Goal: Information Seeking & Learning: Learn about a topic

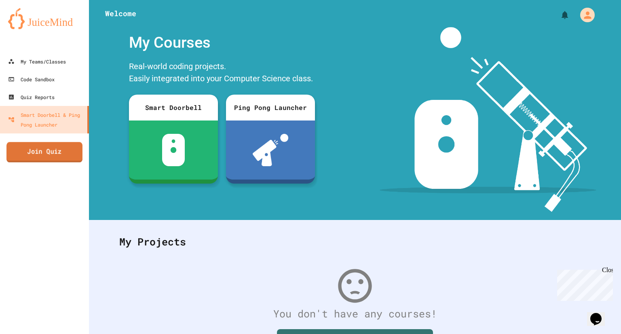
click at [57, 154] on link "Join Quiz" at bounding box center [44, 152] width 76 height 20
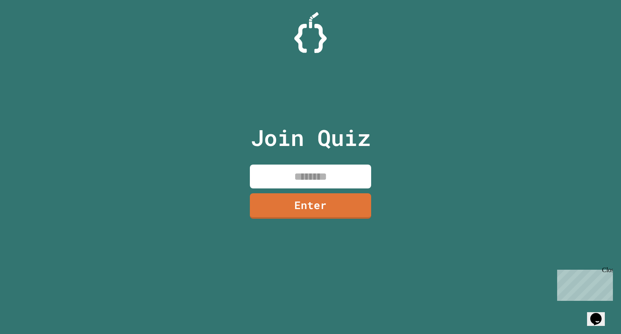
click at [332, 176] on input at bounding box center [310, 176] width 121 height 24
type input "********"
click at [341, 203] on link "Enter" at bounding box center [310, 205] width 122 height 26
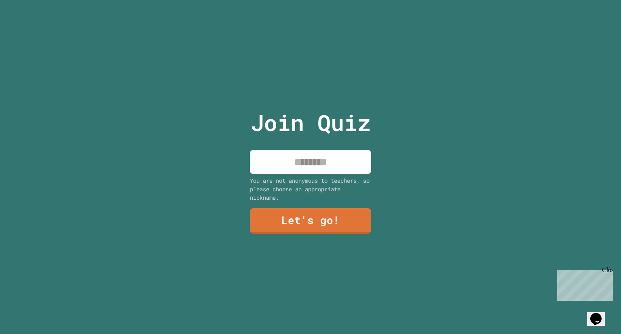
click at [331, 170] on input at bounding box center [310, 162] width 121 height 24
type input "*****"
click at [305, 213] on link "Let's go!" at bounding box center [310, 219] width 110 height 27
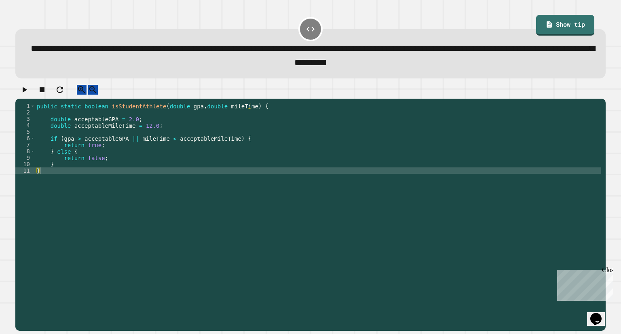
click at [130, 147] on div "public static boolean isStudentAthlete ( double gpa , double mileTime ) { doubl…" at bounding box center [318, 206] width 566 height 207
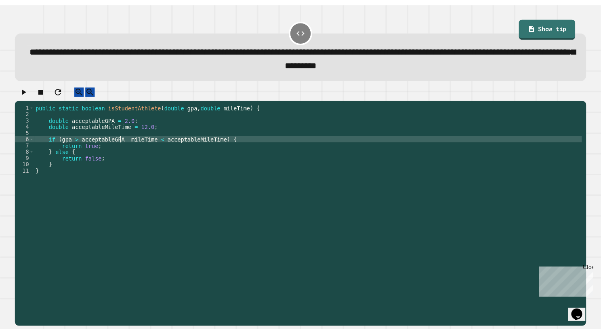
scroll to position [0, 6]
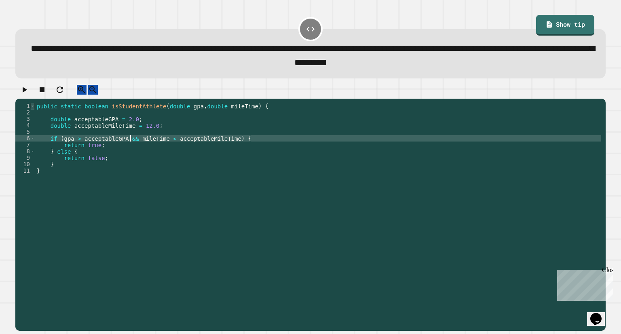
type textarea "**********"
click at [32, 109] on span "Toggle code folding, rows 1 through 11" at bounding box center [32, 106] width 4 height 6
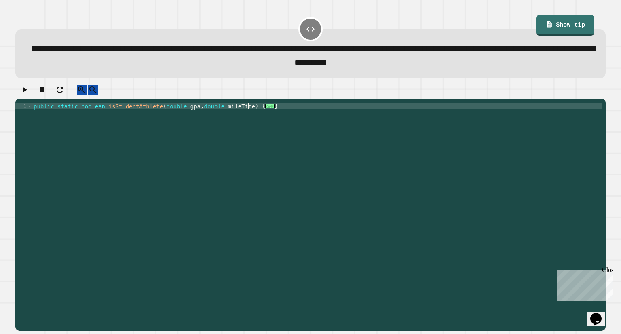
click at [29, 95] on icon "button" at bounding box center [24, 90] width 10 height 10
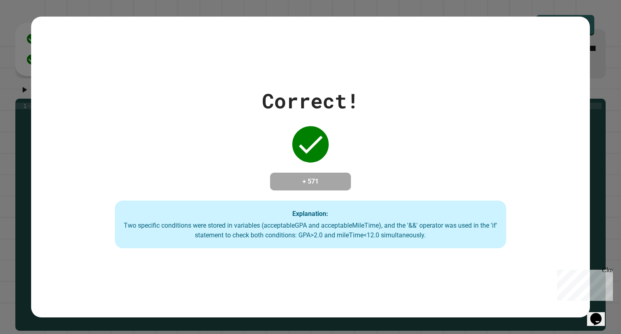
click at [64, 176] on div "Correct! + 571 Explanation: Two specific conditions were stored in variables (a…" at bounding box center [310, 167] width 558 height 162
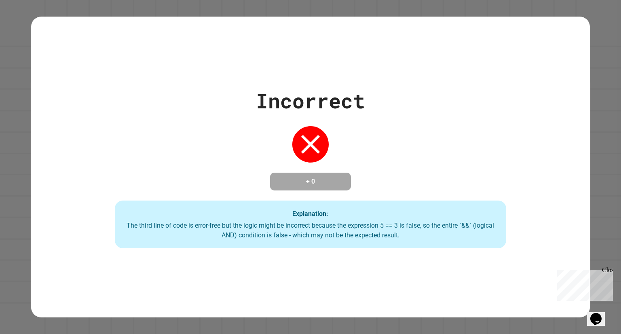
click at [369, 147] on div "Incorrect + 0 Explanation: The third line of code is error-free but the logic m…" at bounding box center [310, 167] width 558 height 162
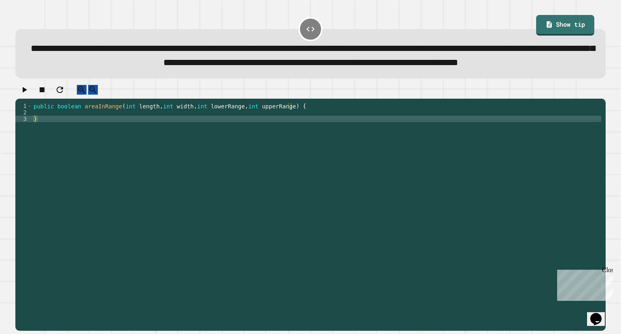
click at [358, 131] on div "public boolean areaInRange ( int length , int width , int lowerRange , int uppe…" at bounding box center [316, 200] width 569 height 194
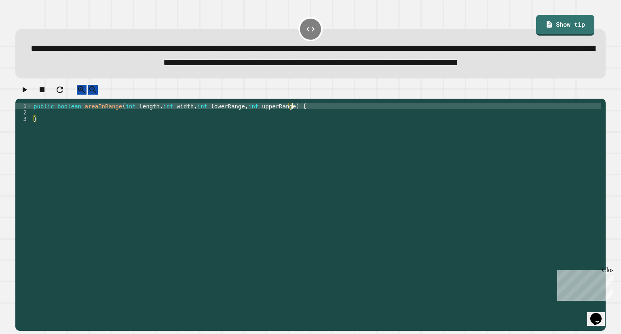
click at [358, 134] on div "public boolean areaInRange ( int length , int width , int lowerRange , int uppe…" at bounding box center [316, 200] width 569 height 194
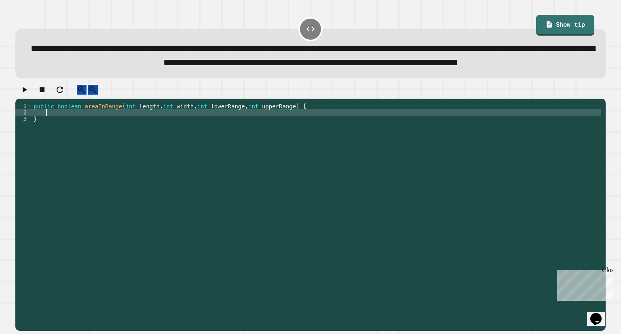
type textarea "*"
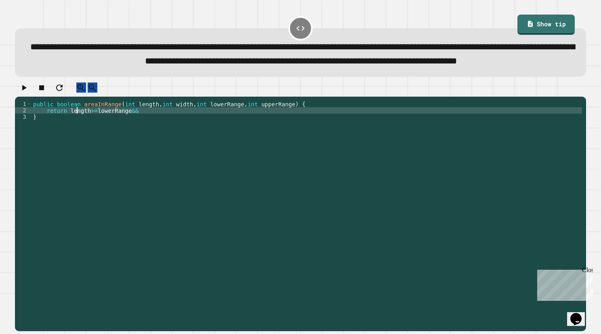
click at [76, 134] on div "public boolean areaInRange ( int length , int width , int lowerRange , int uppe…" at bounding box center [307, 198] width 551 height 194
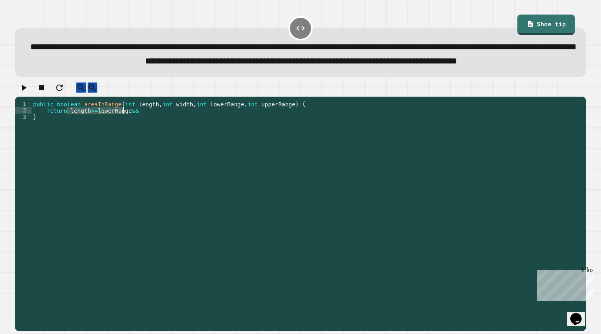
drag, startPoint x: 76, startPoint y: 134, endPoint x: 118, endPoint y: 133, distance: 42.5
click at [118, 133] on div "public boolean areaInRange ( int length , int width , int lowerRange , int uppe…" at bounding box center [307, 198] width 551 height 194
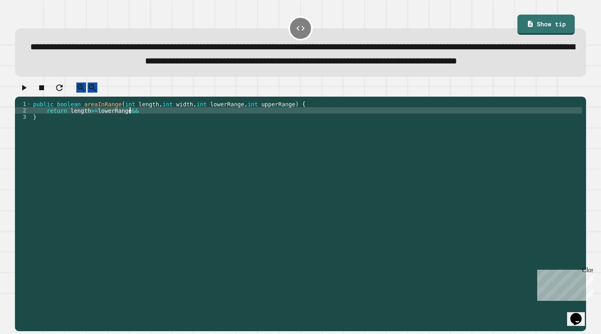
click at [153, 133] on div "public boolean areaInRange ( int length , int width , int lowerRange , int uppe…" at bounding box center [307, 198] width 551 height 194
paste textarea "**********"
click at [152, 133] on div "public boolean areaInRange ( int length , int width , int lowerRange , int uppe…" at bounding box center [307, 198] width 551 height 194
click at [149, 137] on div "public boolean areaInRange ( int length , int width , int lowerRange , int uppe…" at bounding box center [307, 198] width 551 height 194
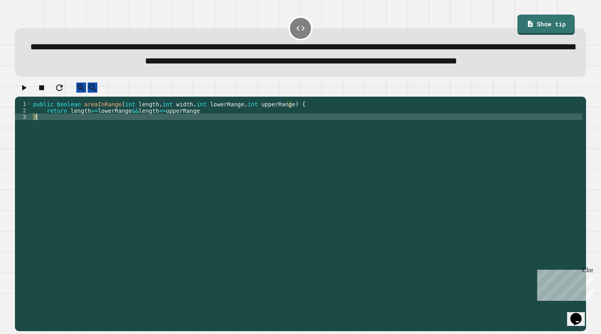
scroll to position [0, 0]
click at [226, 133] on div "public boolean areaInRange ( int length , int width , int lowerRange , int uppe…" at bounding box center [307, 198] width 551 height 194
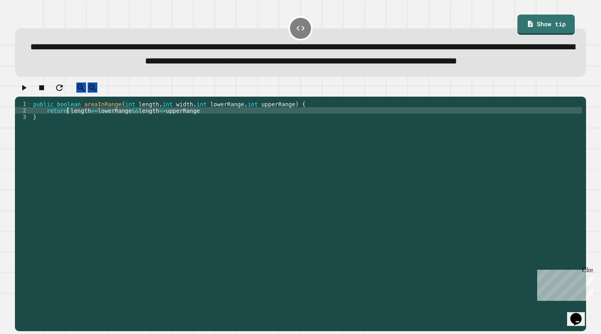
click at [67, 136] on div "public boolean areaInRange ( int length , int width , int lowerRange , int uppe…" at bounding box center [307, 198] width 551 height 194
click at [223, 130] on div "public boolean areaInRange ( int length , int width , int lowerRange , int uppe…" at bounding box center [307, 198] width 551 height 194
click at [73, 136] on div "public boolean areaInRange ( int length , int width , int lowerRange , int uppe…" at bounding box center [307, 198] width 551 height 194
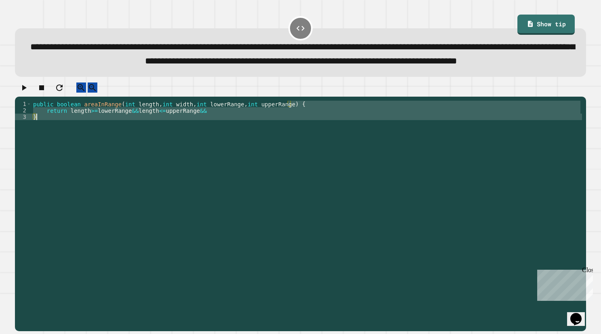
click at [73, 136] on div "public boolean areaInRange ( int length , int width , int lowerRange , int uppe…" at bounding box center [307, 198] width 551 height 194
click at [73, 135] on div "public boolean areaInRange ( int length , int width , int lowerRange , int uppe…" at bounding box center [307, 191] width 551 height 181
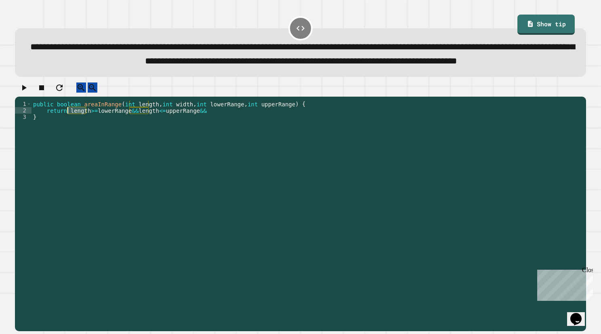
click at [73, 135] on div "public boolean areaInRange ( int length , int width , int lowerRange , int uppe…" at bounding box center [307, 198] width 551 height 194
click at [184, 134] on div "public boolean areaInRange ( int length , int width , int lowerRange , int uppe…" at bounding box center [307, 198] width 551 height 194
click at [221, 135] on div "public boolean areaInRange ( int length , int width , int lowerRange , int uppe…" at bounding box center [307, 198] width 551 height 194
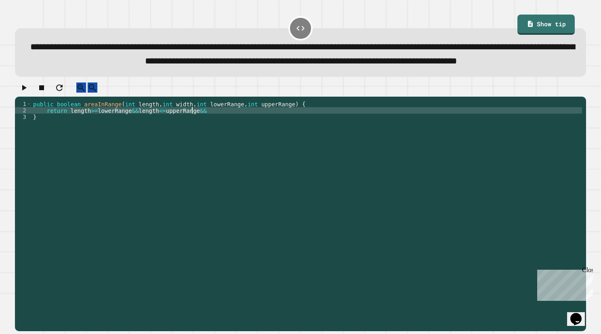
paste textarea "**********"
click at [196, 134] on div "public boolean areaInRange ( int length , int width , int lowerRange , int uppe…" at bounding box center [307, 198] width 551 height 194
click at [260, 137] on div "public boolean areaInRange ( int length , int width , int lowerRange , int uppe…" at bounding box center [307, 198] width 551 height 194
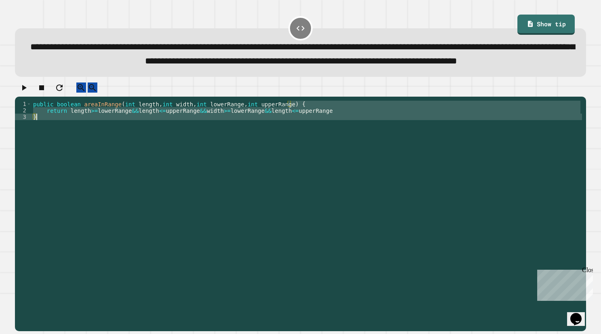
click at [260, 137] on div "public boolean areaInRange ( int length , int width , int lowerRange , int uppe…" at bounding box center [307, 198] width 551 height 194
click at [259, 134] on div "public boolean areaInRange ( int length , int width , int lowerRange , int uppe…" at bounding box center [307, 191] width 551 height 181
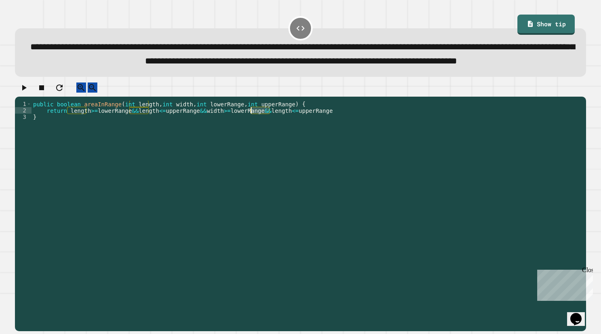
click at [259, 134] on div "public boolean areaInRange ( int length , int width , int lowerRange , int uppe…" at bounding box center [307, 198] width 551 height 194
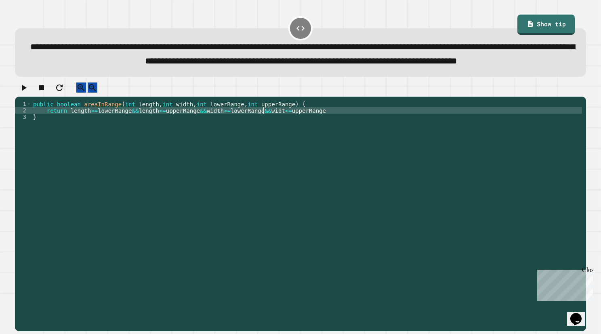
scroll to position [0, 17]
click at [349, 134] on div "public boolean areaInRange ( int length , int width , int lowerRange , int uppe…" at bounding box center [307, 198] width 551 height 194
click at [29, 93] on button "button" at bounding box center [24, 87] width 10 height 10
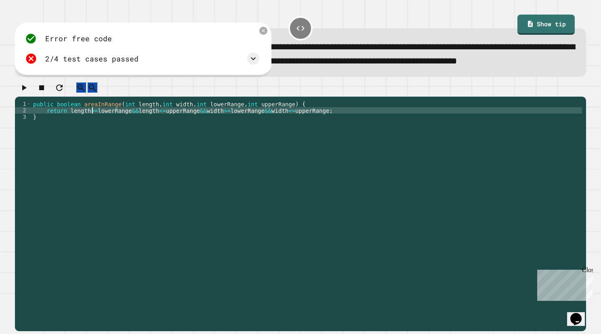
click at [93, 134] on div "public boolean areaInRange ( int length , int width , int lowerRange , int uppe…" at bounding box center [307, 198] width 551 height 194
click at [154, 133] on div "public boolean areaInRange ( int length , int width , int lowerRange , int uppe…" at bounding box center [307, 198] width 551 height 194
click at [210, 132] on div "public boolean areaInRange ( int length , int width , int lowerRange , int uppe…" at bounding box center [307, 198] width 551 height 194
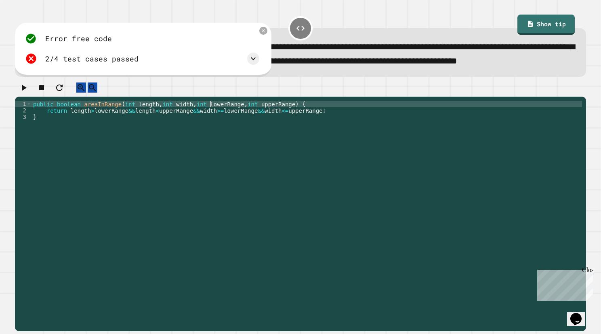
scroll to position [0, 18]
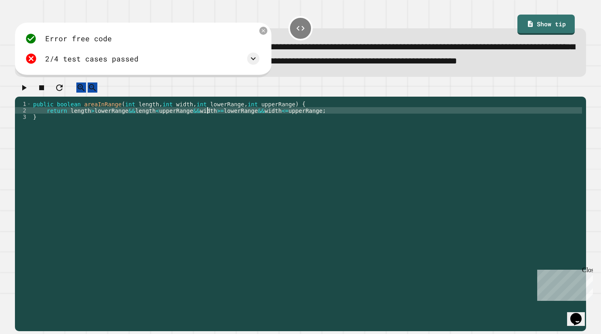
click at [209, 133] on div "public boolean areaInRange ( int length , int width , int lowerRange , int uppe…" at bounding box center [307, 198] width 551 height 194
click at [262, 133] on div "public boolean areaInRange ( int length , int width , int lowerRange , int uppe…" at bounding box center [307, 198] width 551 height 194
click at [28, 93] on icon "button" at bounding box center [24, 88] width 10 height 10
click at [254, 63] on icon at bounding box center [254, 59] width 10 height 10
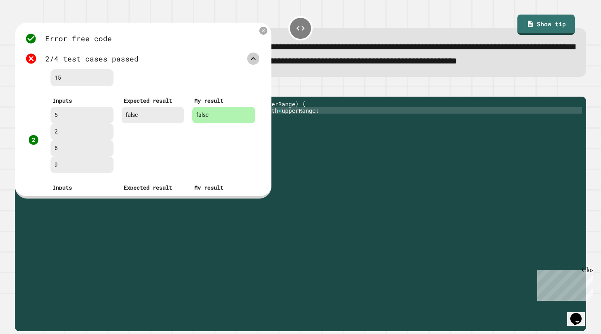
scroll to position [70, 0]
click at [264, 34] on icon at bounding box center [263, 30] width 7 height 7
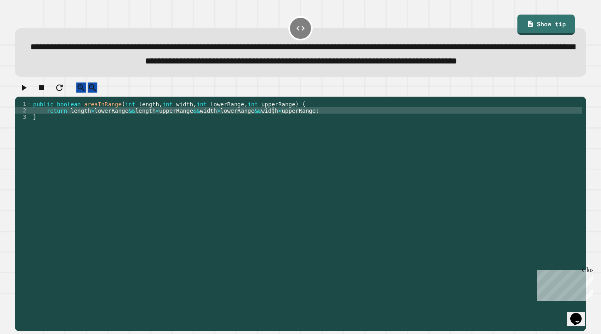
click at [272, 133] on div "public boolean areaInRange ( int length , int width , int lowerRange , int uppe…" at bounding box center [307, 198] width 551 height 194
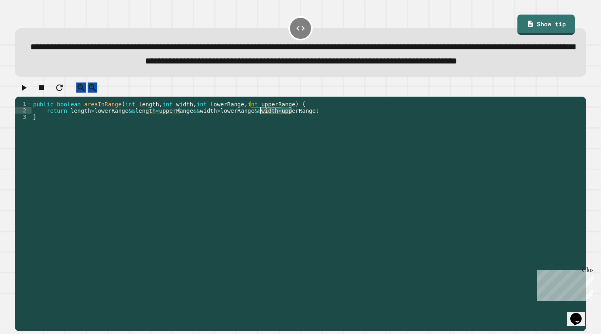
click at [272, 133] on div "public boolean areaInRange ( int length , int width , int lowerRange , int uppe…" at bounding box center [307, 198] width 551 height 194
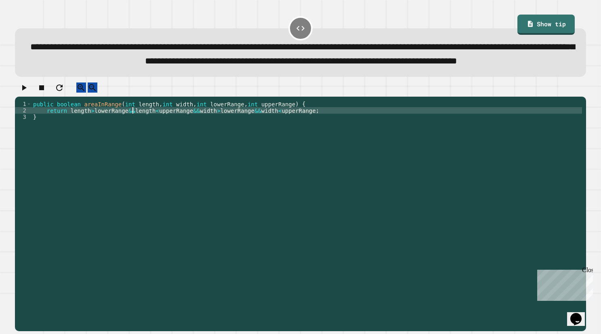
click at [133, 135] on div "public boolean areaInRange ( int length , int width , int lowerRange , int uppe…" at bounding box center [307, 198] width 551 height 194
drag, startPoint x: 178, startPoint y: 134, endPoint x: 299, endPoint y: 134, distance: 120.8
click at [299, 134] on div "public boolean areaInRange ( int length , int width , int lowerRange , int uppe…" at bounding box center [307, 198] width 551 height 194
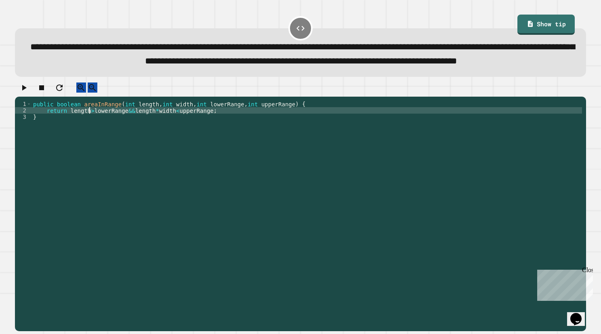
click at [88, 135] on div "public boolean areaInRange ( int length , int width , int lowerRange , int uppe…" at bounding box center [307, 198] width 551 height 194
click at [187, 134] on div "public boolean areaInRange ( int length , int width , int lowerRange , int uppe…" at bounding box center [307, 198] width 551 height 194
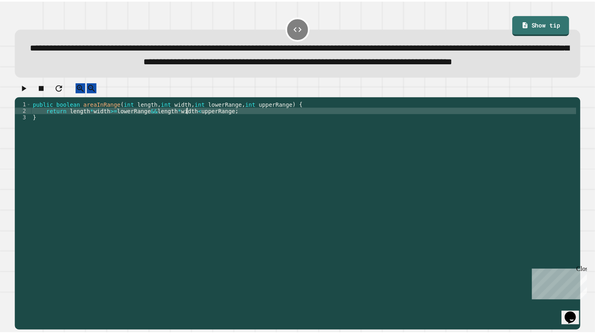
scroll to position [0, 11]
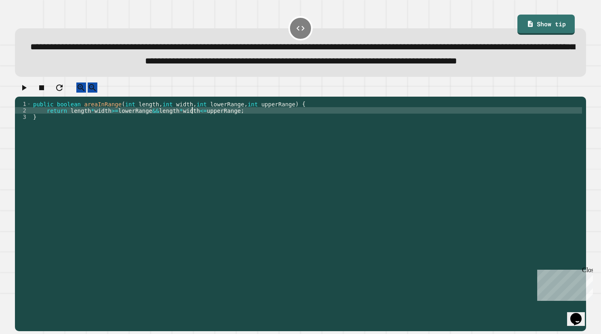
type textarea "**********"
click at [28, 93] on icon "button" at bounding box center [24, 88] width 10 height 10
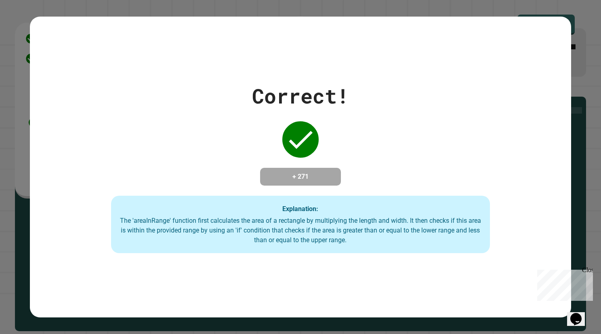
click at [46, 106] on div "Correct! + 271 Explanation: The 'areaInRange' function first calculates the are…" at bounding box center [300, 167] width 541 height 172
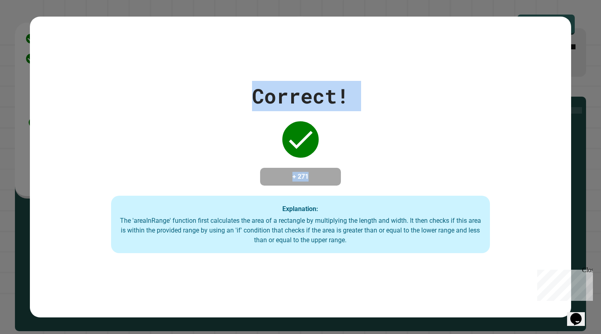
drag, startPoint x: 45, startPoint y: 106, endPoint x: 193, endPoint y: 352, distance: 286.9
click at [193, 333] on html "**********" at bounding box center [300, 167] width 601 height 334
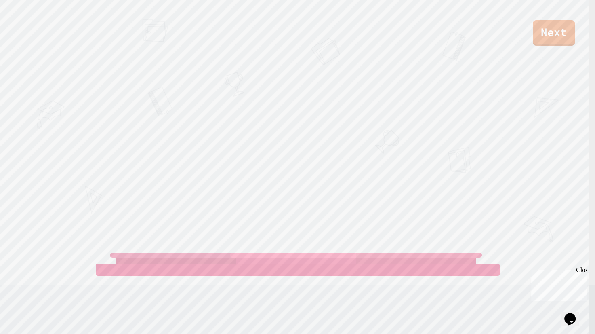
click at [197, 241] on div "[PERSON_NAME]" at bounding box center [176, 237] width 104 height 24
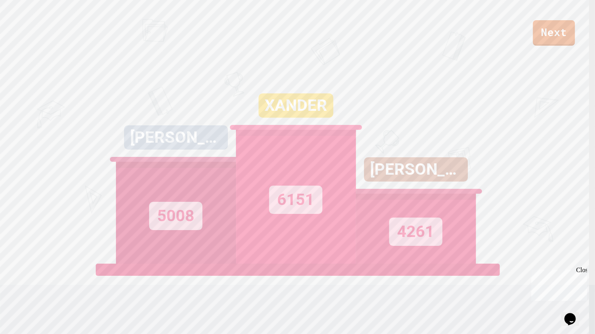
click at [194, 67] on div "[PERSON_NAME] 5008" at bounding box center [176, 162] width 120 height 202
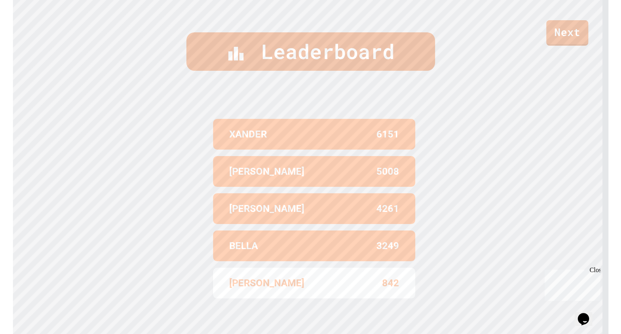
scroll to position [0, 0]
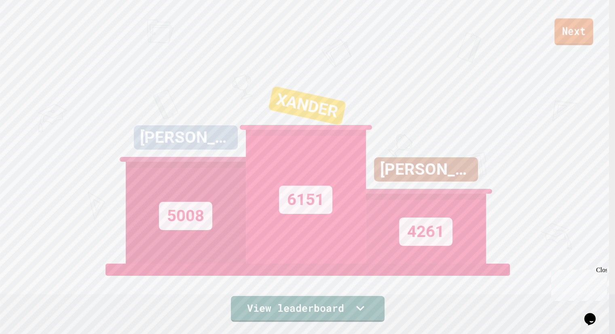
click at [567, 35] on link "Next" at bounding box center [573, 32] width 39 height 27
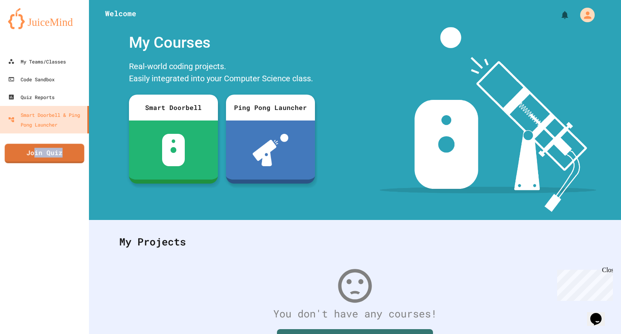
drag, startPoint x: 36, startPoint y: 158, endPoint x: 66, endPoint y: 167, distance: 31.3
click at [66, 167] on div "My Teams/Classes Code Sandbox Quiz Reports Smart Doorbell & Ping Pong Launcher …" at bounding box center [44, 167] width 89 height 334
click at [55, 146] on link "Join Quiz" at bounding box center [44, 152] width 79 height 20
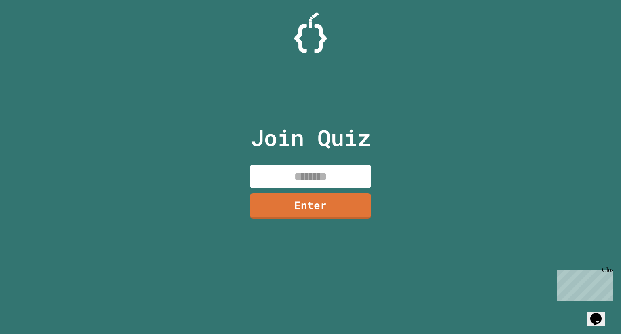
click at [323, 179] on input at bounding box center [310, 176] width 121 height 24
type input "********"
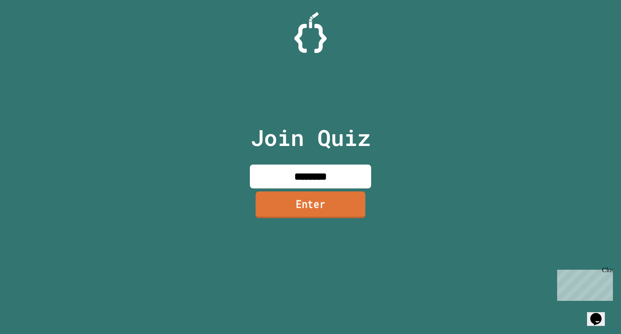
click at [318, 201] on link "Enter" at bounding box center [310, 205] width 110 height 27
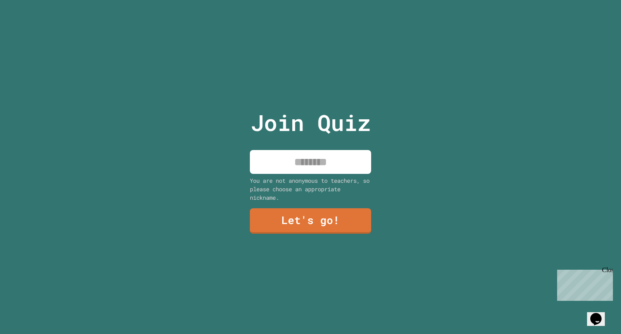
click at [331, 167] on input at bounding box center [310, 162] width 121 height 24
type input "*****"
click at [325, 212] on link "Let's go!" at bounding box center [310, 219] width 119 height 27
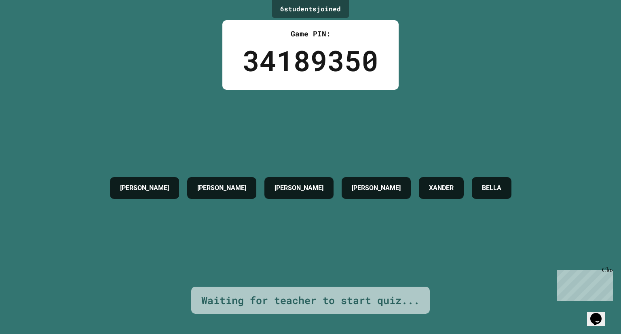
click at [493, 186] on h4 "BELLA" at bounding box center [491, 188] width 19 height 10
drag, startPoint x: 493, startPoint y: 186, endPoint x: 444, endPoint y: 105, distance: 95.4
click at [444, 105] on div "[PERSON_NAME] [PERSON_NAME]" at bounding box center [310, 188] width 409 height 197
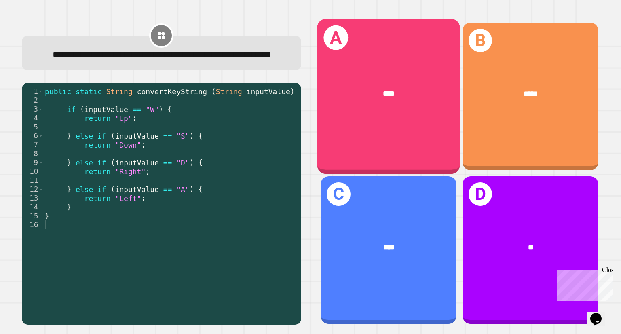
click at [347, 133] on div "A ****" at bounding box center [388, 96] width 142 height 155
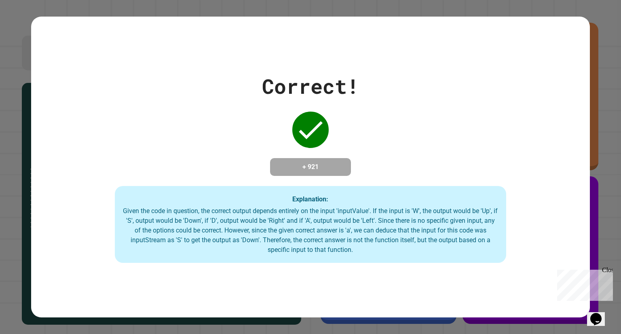
click at [347, 133] on div "Correct! + 921 Explanation: Given the code in question, the correct output depe…" at bounding box center [310, 167] width 558 height 192
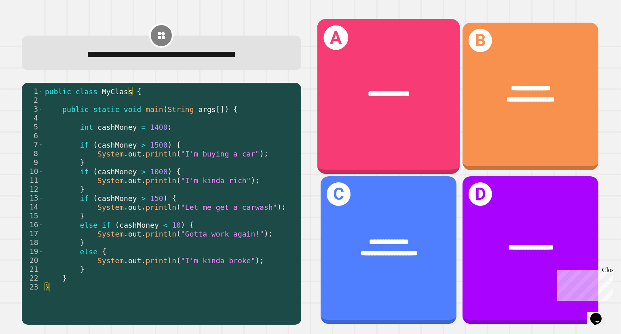
click at [345, 139] on div "**********" at bounding box center [388, 96] width 142 height 155
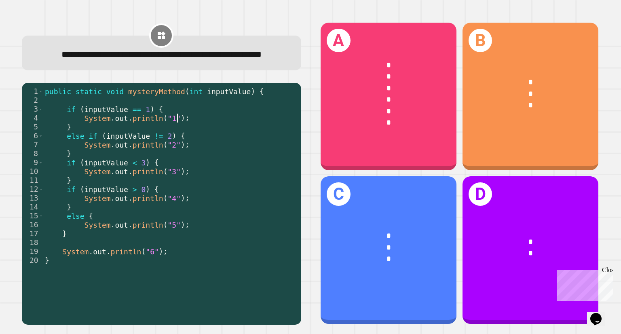
click at [246, 136] on div "public static void mysteryMethod ( int inputValue ) { if ( inputValue == 1 ) { …" at bounding box center [170, 193] width 254 height 213
click at [223, 182] on div "public static void mysteryMethod ( int inputValue ) { if ( inputValue == 1 ) { …" at bounding box center [170, 193] width 254 height 213
click at [225, 219] on div "public static void mysteryMethod ( int inputValue ) { if ( inputValue == 1 ) { …" at bounding box center [170, 193] width 254 height 213
click at [226, 217] on div "public static void mysteryMethod ( int inputValue ) { if ( inputValue == 1 ) { …" at bounding box center [170, 193] width 254 height 213
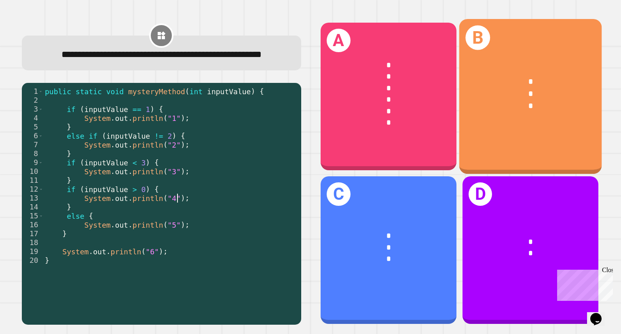
click at [491, 142] on div "B * * *" at bounding box center [530, 96] width 142 height 155
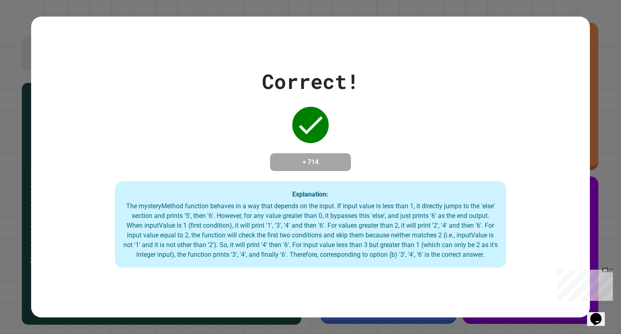
click at [491, 142] on div "Correct! + 714 Explanation: The mysteryMethod function behaves in a way that de…" at bounding box center [310, 166] width 558 height 201
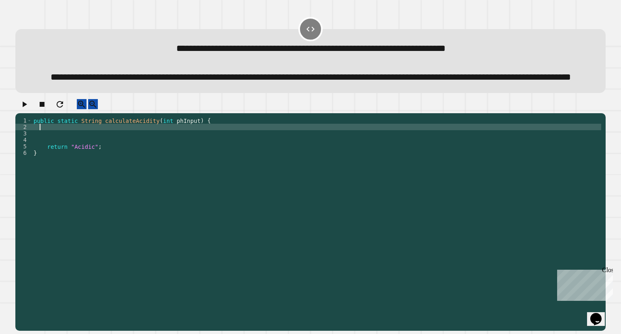
click at [175, 151] on div "public static String calculateAcidity ( int phInput ) { return "Acidic" ; }" at bounding box center [316, 207] width 569 height 181
type textarea "**********"
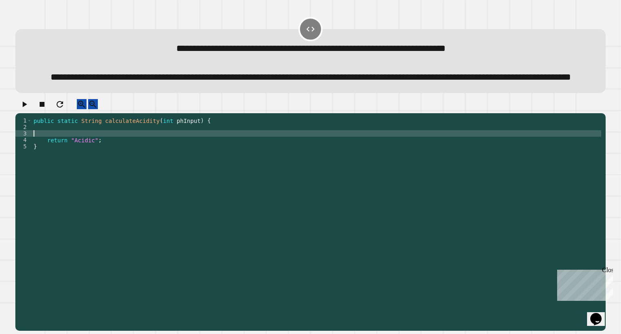
click at [180, 159] on div "public static String calculateAcidity ( int phInput ) { return "Acidic" ; }" at bounding box center [316, 207] width 569 height 181
click at [68, 160] on div "public static String calculateAcidity ( int phInput ) { return "Acidic" ; }" at bounding box center [316, 207] width 569 height 181
click at [76, 163] on div "public static String calculateAcidity ( int phInput ) { return "Acidic" ; }" at bounding box center [316, 207] width 569 height 181
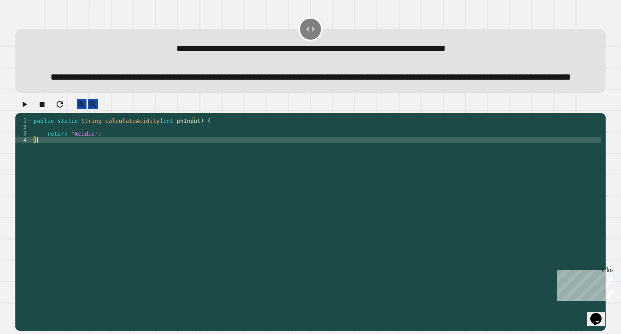
click at [76, 163] on div "public static String calculateAcidity ( int phInput ) { return "Acidic" ; }" at bounding box center [316, 207] width 569 height 181
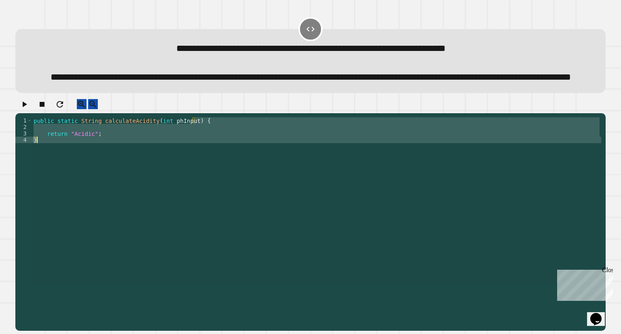
click at [77, 158] on div "public static String calculateAcidity ( int phInput ) { return "Acidic" ; }" at bounding box center [316, 201] width 569 height 168
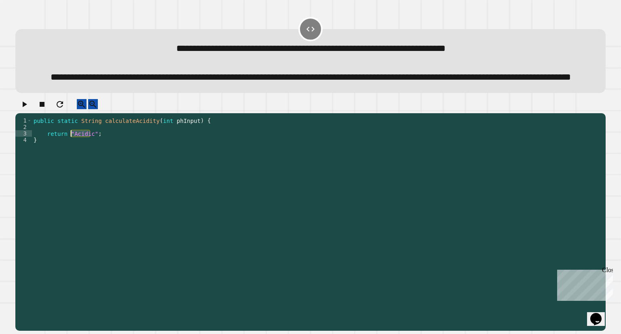
click at [77, 158] on div "public static String calculateAcidity ( int phInput ) { return "Acidic" ; }" at bounding box center [316, 207] width 569 height 181
click at [139, 157] on div "public static String calculateAcidity ( int phInput ) { return "Acidic" ; }" at bounding box center [316, 207] width 569 height 181
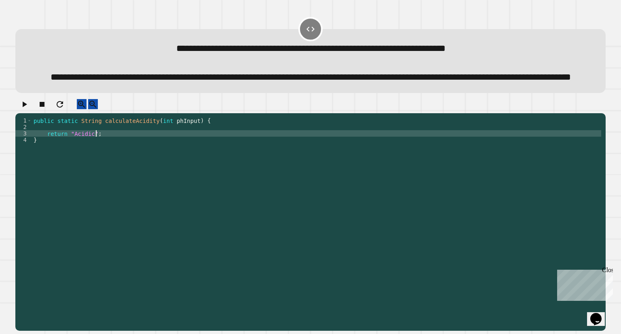
click at [91, 152] on div "public static String calculateAcidity ( int phInput ) { return "Acidic" ; }" at bounding box center [316, 207] width 569 height 181
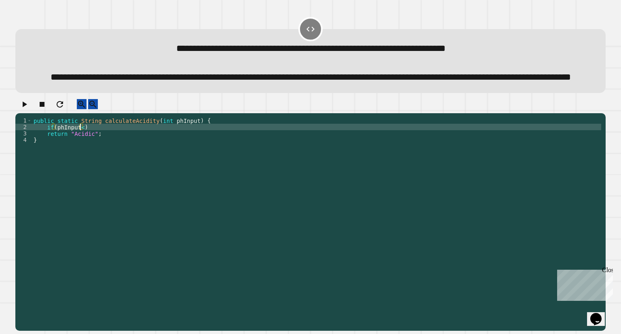
scroll to position [0, 3]
type textarea "**********"
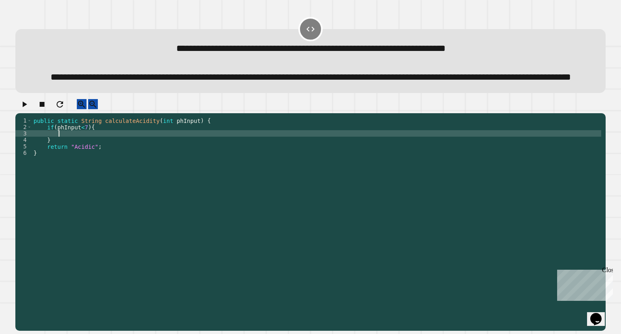
click at [56, 173] on div "public static String calculateAcidity ( int phInput ) { if ( phInput < 7 ) { } …" at bounding box center [316, 207] width 569 height 181
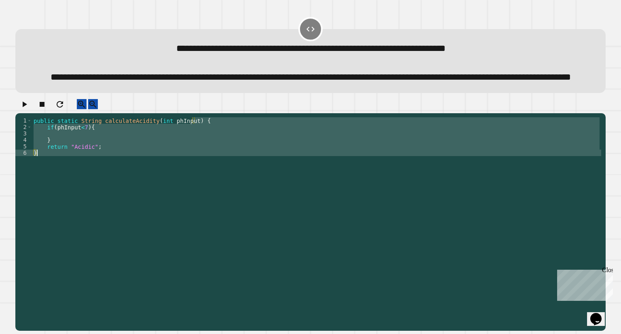
click at [56, 173] on div "public static String calculateAcidity ( int phInput ) { if ( phInput < 7 ) { } …" at bounding box center [316, 207] width 569 height 181
click at [115, 170] on div "public static String calculateAcidity ( int phInput ) { if ( phInput < 7 ) { } …" at bounding box center [316, 201] width 569 height 168
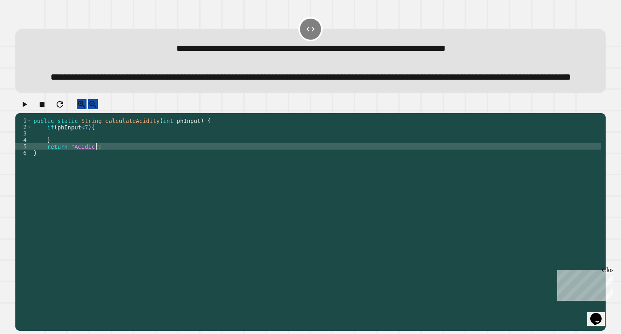
type textarea "**********"
click at [51, 171] on div "public static String calculateAcidity ( int phInput ) { if ( phInput < 7 ) { } …" at bounding box center [316, 207] width 569 height 181
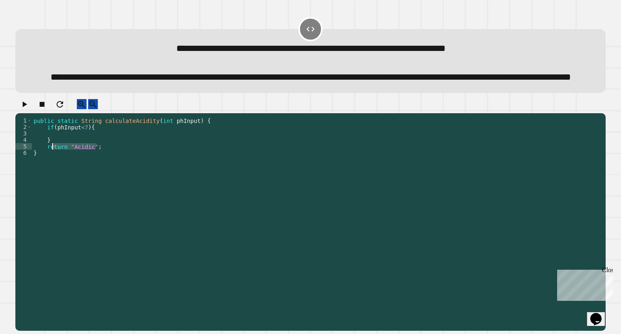
click at [46, 171] on div "public static String calculateAcidity ( int phInput ) { if ( phInput < 7 ) { } …" at bounding box center [316, 207] width 569 height 181
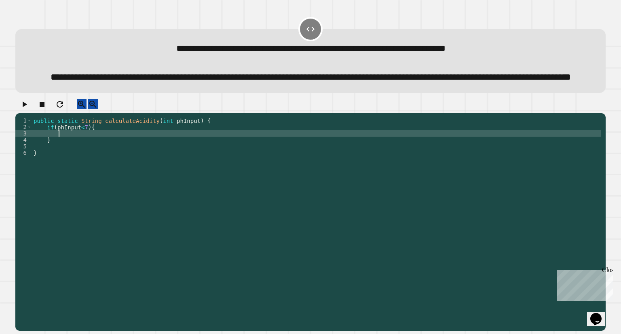
click at [91, 156] on div "public static String calculateAcidity ( int phInput ) { if ( phInput < 7 ) { } }" at bounding box center [316, 207] width 569 height 181
paste textarea "**********"
type textarea "**********"
click at [91, 173] on div "public static String calculateAcidity ( int phInput ) { if ( phInput < 7 ) { re…" at bounding box center [316, 207] width 569 height 181
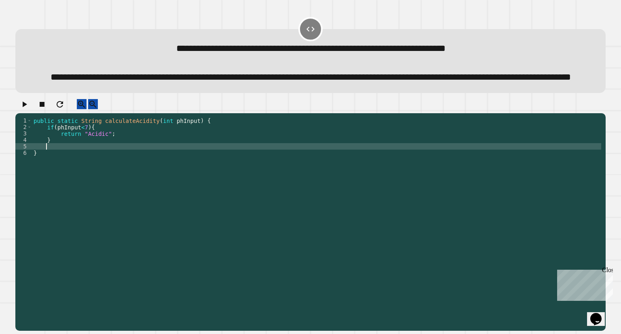
click at [112, 170] on div "public static String calculateAcidity ( int phInput ) { if ( phInput < 7 ) { re…" at bounding box center [316, 207] width 569 height 181
type textarea "**********"
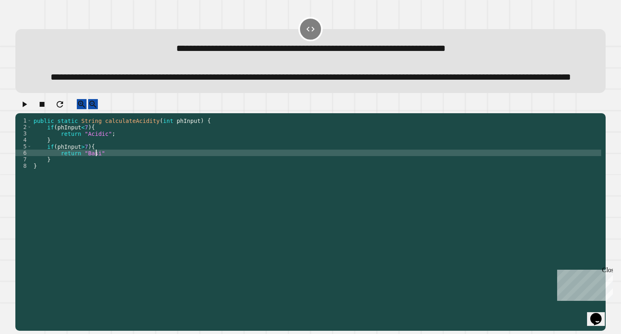
scroll to position [0, 4]
click at [121, 186] on div "public static String calculateAcidity ( int phInput ) { if ( phInput < 7 ) { re…" at bounding box center [316, 207] width 569 height 181
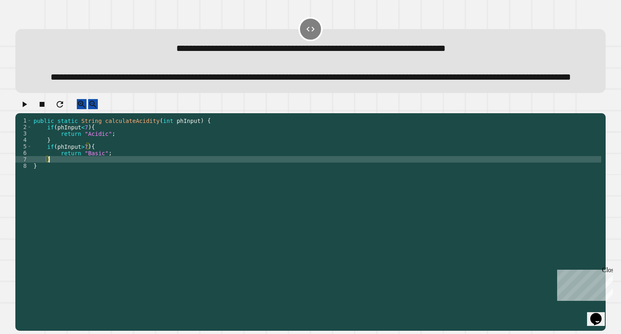
type textarea "*"
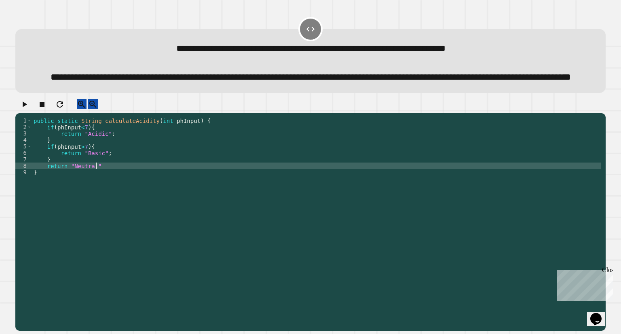
scroll to position [0, 4]
type textarea "**********"
click at [29, 109] on button "button" at bounding box center [24, 104] width 10 height 10
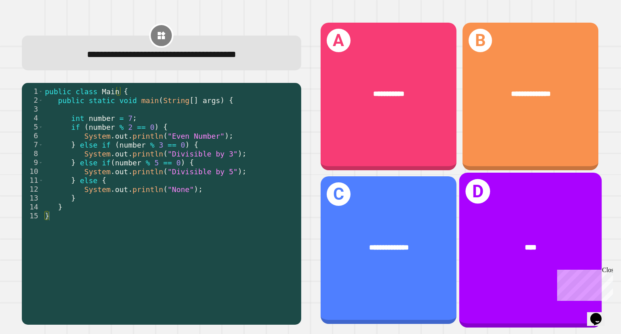
click at [542, 262] on div "D ****" at bounding box center [530, 250] width 142 height 155
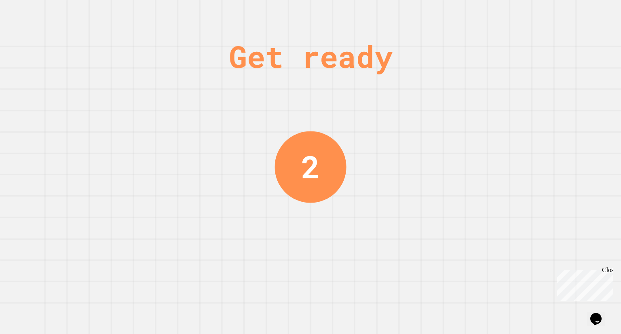
click at [372, 72] on div "Get ready" at bounding box center [311, 57] width 164 height 46
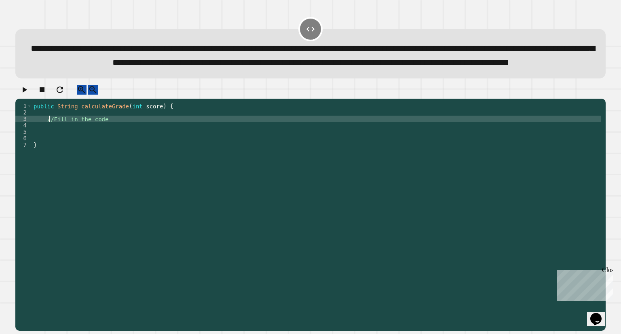
click at [50, 143] on div "public String calculateGrade ( int score ) { //Fill in the code }" at bounding box center [316, 200] width 569 height 194
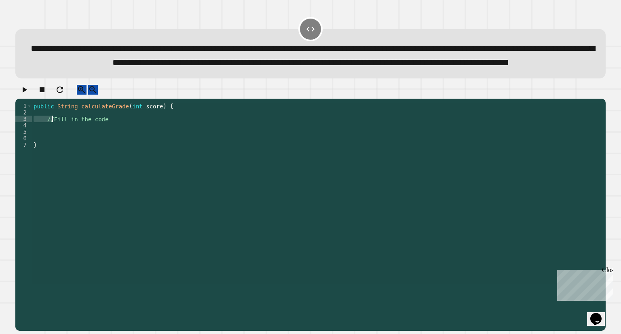
click at [46, 142] on div "public String calculateGrade ( int score ) { //Fill in the code }" at bounding box center [316, 193] width 569 height 181
drag, startPoint x: 46, startPoint y: 142, endPoint x: 177, endPoint y: 144, distance: 130.5
click at [177, 144] on div "public String calculateGrade ( int score ) { //Fill in the code }" at bounding box center [316, 200] width 569 height 194
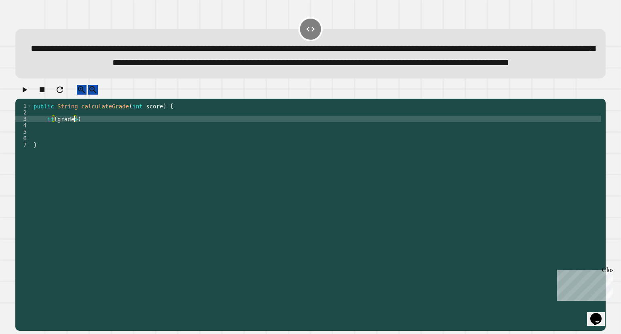
scroll to position [0, 3]
type textarea "**********"
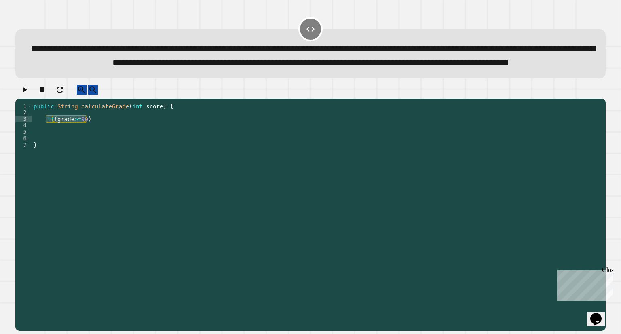
drag, startPoint x: 47, startPoint y: 143, endPoint x: 128, endPoint y: 145, distance: 81.6
click at [128, 145] on div "public String calculateGrade ( int score ) { if ( grade >= 90 ) }" at bounding box center [316, 200] width 569 height 194
click at [128, 154] on div "public String calculateGrade ( int score ) { if ( grade >= 90 ) }" at bounding box center [316, 200] width 569 height 194
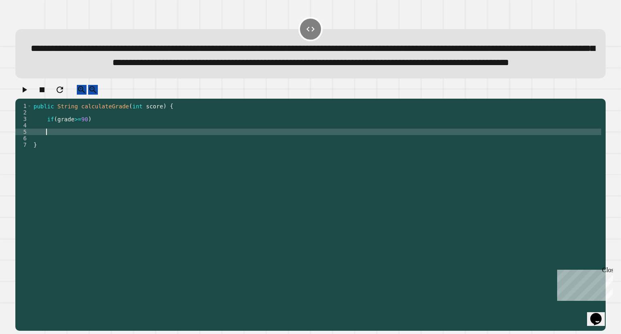
paste textarea "**********"
click at [47, 156] on div "public String calculateGrade ( int score ) { if ( grade >= 90 ) if ( grade >= 9…" at bounding box center [316, 200] width 569 height 194
click at [150, 155] on div "public String calculateGrade ( int score ) { if ( grade >= 90 ) else if ( grade…" at bounding box center [316, 200] width 569 height 194
type textarea "**********"
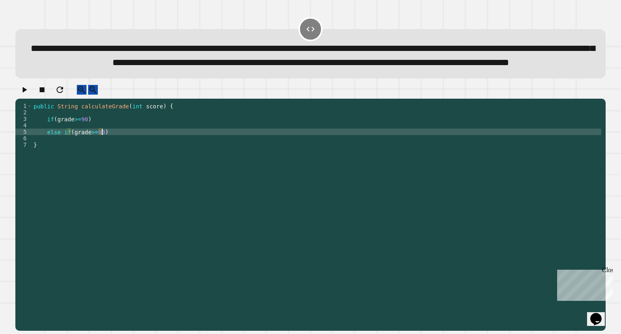
scroll to position [0, 5]
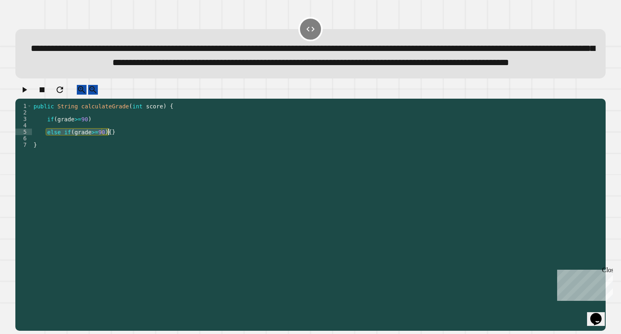
drag, startPoint x: 47, startPoint y: 154, endPoint x: 160, endPoint y: 157, distance: 112.8
click at [160, 157] on div "public String calculateGrade ( int score ) { if ( grade >= 90 ) else if ( grade…" at bounding box center [316, 200] width 569 height 194
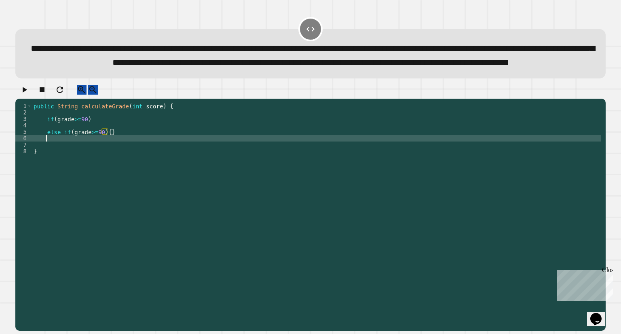
scroll to position [0, 0]
paste textarea "**********"
type textarea "**********"
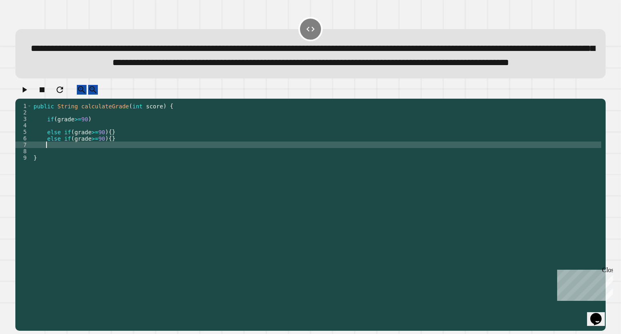
paste textarea "**********"
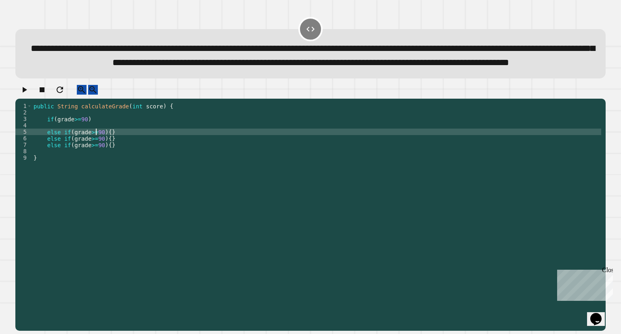
click at [96, 156] on div "public String calculateGrade ( int score ) { if ( grade >= 90 ) else if ( grade…" at bounding box center [316, 200] width 569 height 194
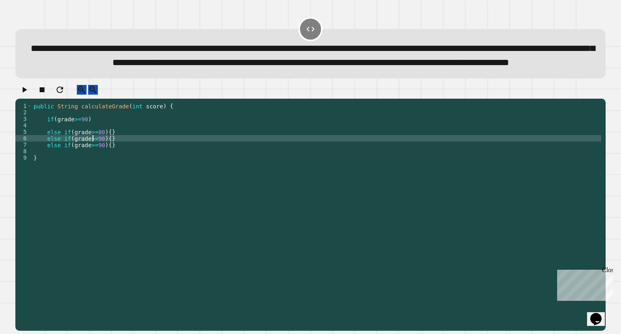
click at [94, 160] on div "public String calculateGrade ( int score ) { if ( grade >= 90 ) else if ( grade…" at bounding box center [316, 200] width 569 height 194
click at [98, 168] on div "public String calculateGrade ( int score ) { if ( grade >= 90 ) else if ( grade…" at bounding box center [316, 200] width 569 height 194
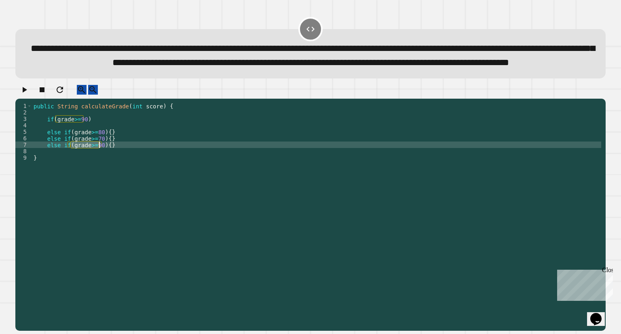
click at [98, 168] on div "public String calculateGrade ( int score ) { if ( grade >= 90 ) else if ( grade…" at bounding box center [316, 200] width 569 height 194
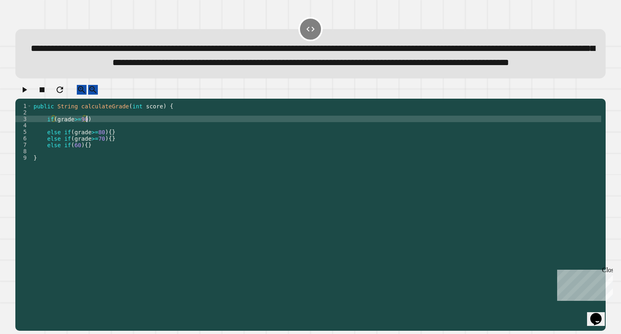
click at [142, 145] on div "public String calculateGrade ( int score ) { if ( grade >= 90 ) else if ( grade…" at bounding box center [316, 200] width 569 height 194
type textarea "**********"
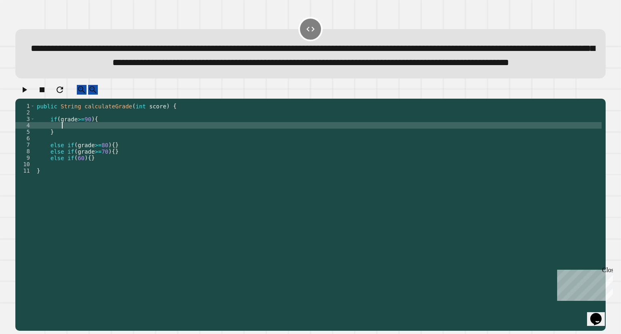
scroll to position [0, 1]
type textarea "*"
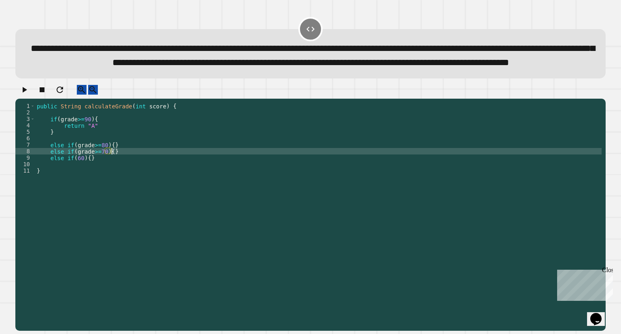
click at [144, 173] on div "public String calculateGrade ( int score ) { if ( grade >= 90 ) { return "A" } …" at bounding box center [318, 200] width 566 height 194
click at [143, 166] on div "public String calculateGrade ( int score ) { if ( grade >= 90 ) { return "A" } …" at bounding box center [318, 200] width 566 height 194
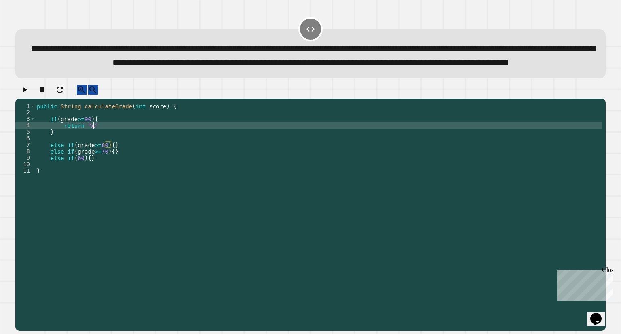
click at [162, 150] on div "public String calculateGrade ( int score ) { if ( grade >= 90 ) { return "A" } …" at bounding box center [318, 200] width 566 height 194
click at [166, 168] on div "public String calculateGrade ( int score ) { if ( grade >= 90 ) { return "A" ; …" at bounding box center [318, 200] width 566 height 194
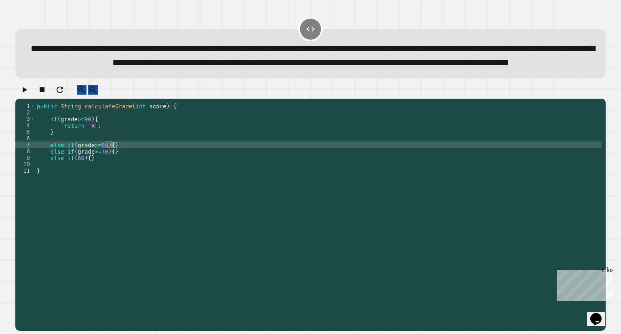
type textarea "**********"
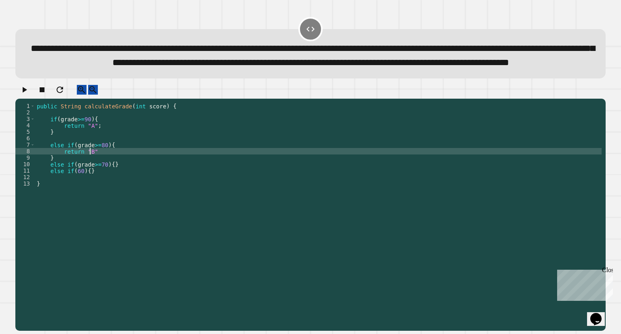
click at [168, 177] on div "public String calculateGrade ( int score ) { if ( grade >= 90 ) { return "A" ; …" at bounding box center [318, 200] width 566 height 194
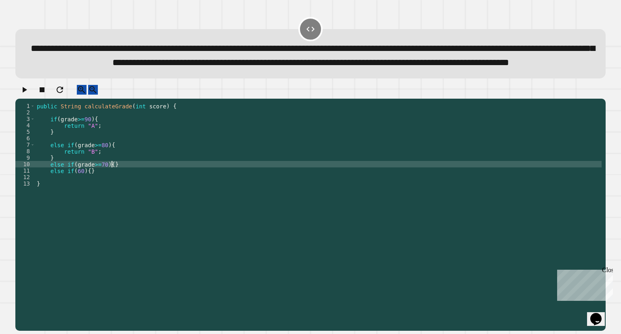
click at [110, 185] on div "public String calculateGrade ( int score ) { if ( grade >= 90 ) { return "A" ; …" at bounding box center [318, 200] width 566 height 194
type textarea "**********"
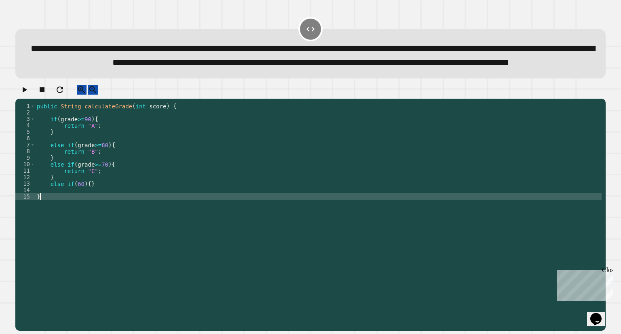
click at [248, 228] on div "public String calculateGrade ( int score ) { if ( grade >= 90 ) { return "A" ; …" at bounding box center [318, 200] width 566 height 194
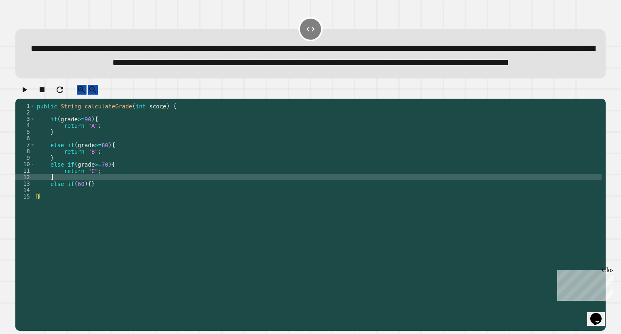
click at [270, 201] on div "public String calculateGrade ( int score ) { if ( grade >= 90 ) { return "A" ; …" at bounding box center [318, 200] width 566 height 194
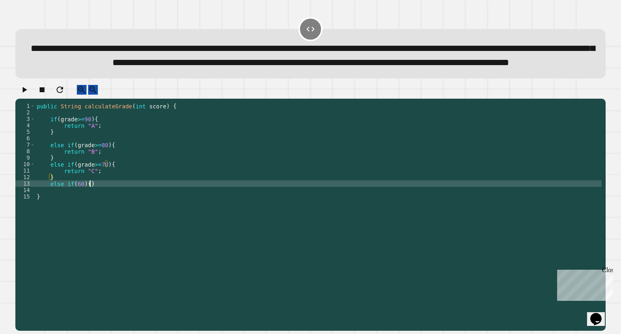
click at [274, 207] on div "public String calculateGrade ( int score ) { if ( grade >= 90 ) { return "A" ; …" at bounding box center [318, 200] width 566 height 194
type textarea "**********"
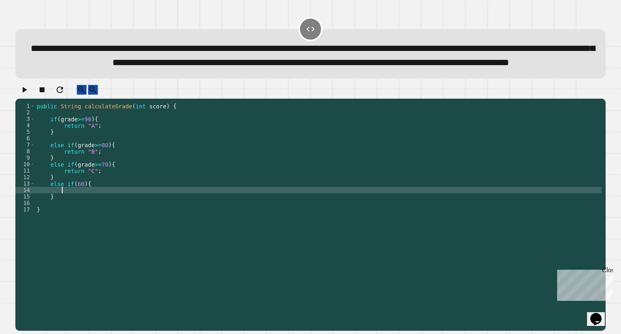
click at [74, 206] on div "public String calculateGrade ( int score ) { if ( grade >= 90 ) { return "A" ; …" at bounding box center [318, 200] width 566 height 194
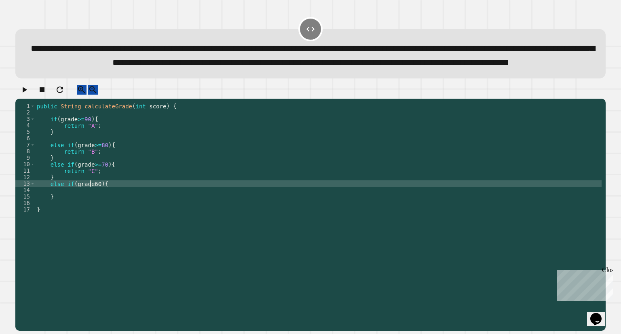
scroll to position [0, 4]
type textarea "**********"
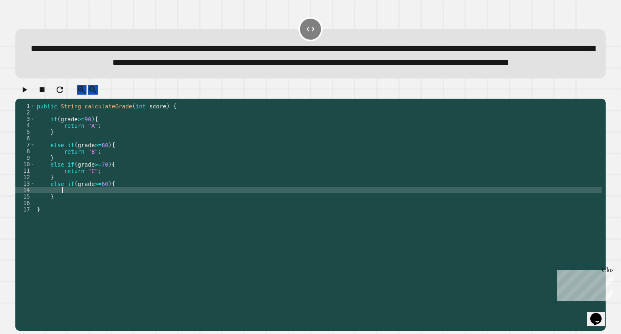
click at [193, 213] on div "public String calculateGrade ( int score ) { if ( grade >= 90 ) { return "A" ; …" at bounding box center [318, 200] width 566 height 194
type textarea "**********"
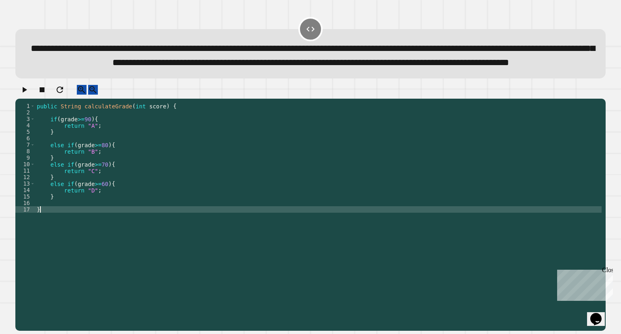
click at [201, 233] on div "public String calculateGrade ( int score ) { if ( grade >= 90 ) { return "A" ; …" at bounding box center [318, 200] width 566 height 194
click at [204, 232] on div "public String calculateGrade ( int score ) { if ( grade >= 90 ) { return "A" ; …" at bounding box center [318, 200] width 566 height 194
click at [211, 230] on div "public String calculateGrade ( int score ) { if ( grade >= 90 ) { return "A" ; …" at bounding box center [318, 200] width 566 height 194
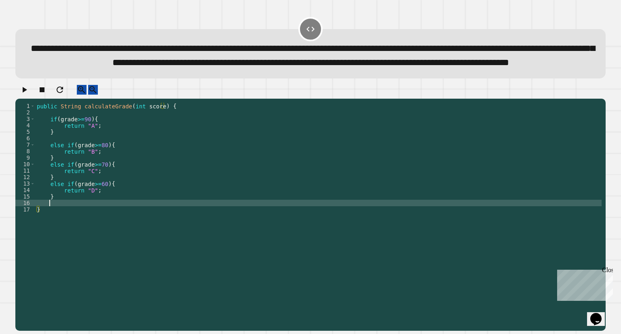
click at [213, 227] on div "public String calculateGrade ( int score ) { if ( grade >= 90 ) { return "A" ; …" at bounding box center [318, 200] width 566 height 194
click at [29, 95] on icon "button" at bounding box center [24, 90] width 10 height 10
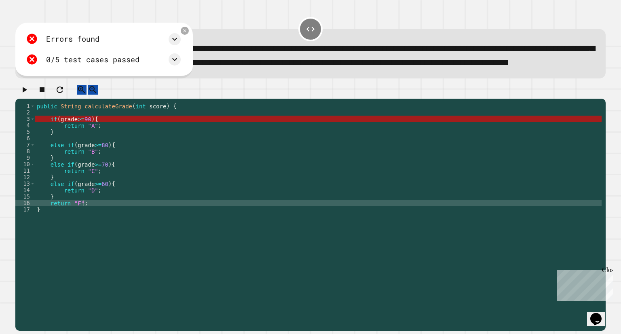
click at [67, 142] on div "public String calculateGrade ( int score ) { if ( grade >= 90 ) { return "A" ; …" at bounding box center [318, 200] width 566 height 194
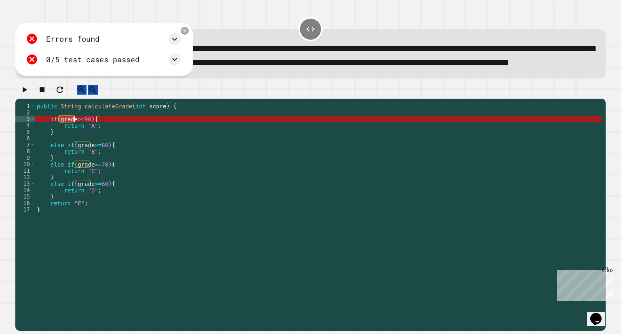
click at [67, 142] on div "public String calculateGrade ( int score ) { if ( grade >= 90 ) { return "A" ; …" at bounding box center [318, 200] width 566 height 194
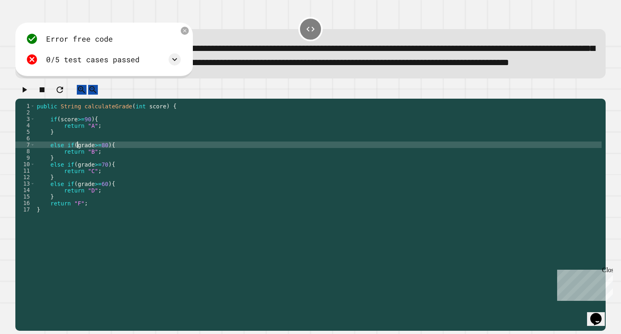
click at [78, 171] on div "public String calculateGrade ( int score ) { if ( score >= 90 ) { return "A" ; …" at bounding box center [318, 200] width 566 height 194
click at [79, 191] on div "public String calculateGrade ( int score ) { if ( score >= 90 ) { return "A" ; …" at bounding box center [318, 200] width 566 height 194
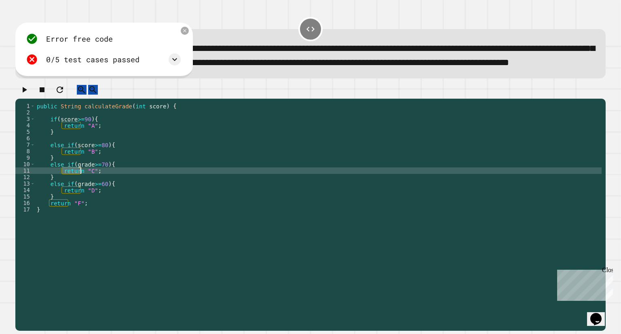
click at [79, 191] on div "public String calculateGrade ( int score ) { if ( score >= 90 ) { return "A" ; …" at bounding box center [318, 200] width 566 height 194
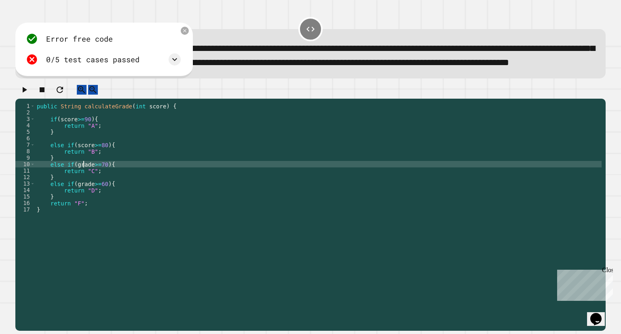
click at [83, 188] on div "public String calculateGrade ( int score ) { if ( score >= 90 ) { return "A" ; …" at bounding box center [318, 200] width 566 height 194
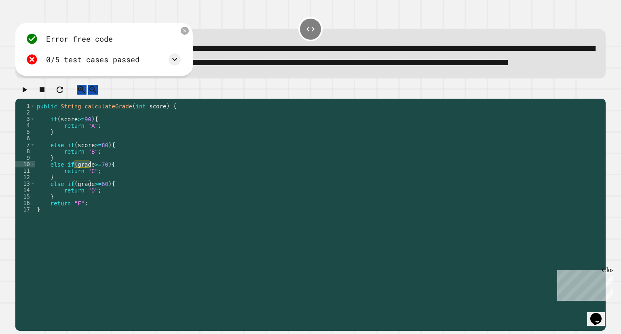
click at [83, 188] on div "public String calculateGrade ( int score ) { if ( score >= 90 ) { return "A" ; …" at bounding box center [318, 200] width 566 height 194
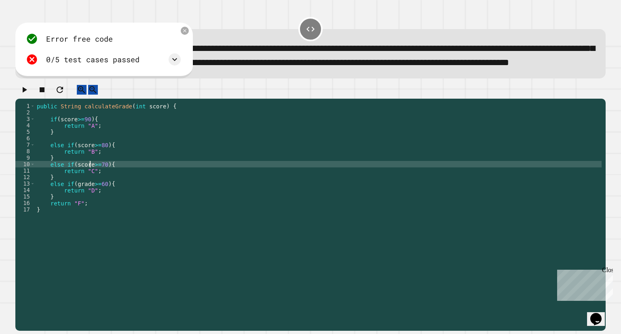
click at [85, 208] on div "public String calculateGrade ( int score ) { if ( score >= 90 ) { return "A" ; …" at bounding box center [318, 200] width 566 height 194
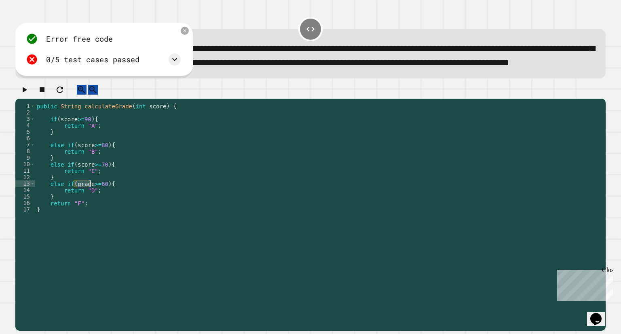
click at [85, 208] on div "public String calculateGrade ( int score ) { if ( score >= 90 ) { return "A" ; …" at bounding box center [318, 200] width 566 height 194
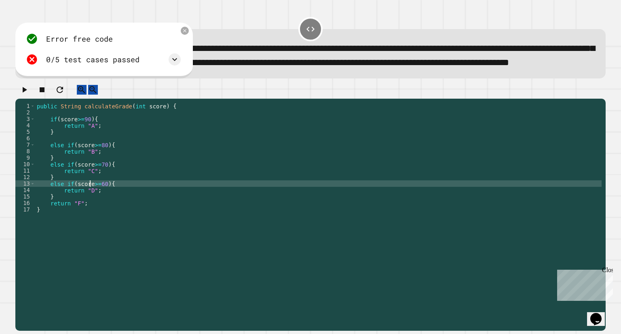
type textarea "**********"
click at [24, 95] on icon "button" at bounding box center [24, 90] width 10 height 10
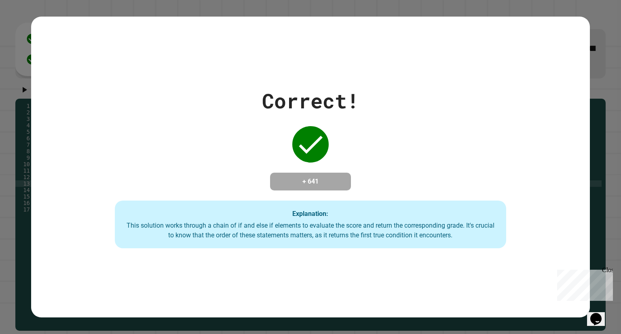
click at [19, 110] on div "Correct! + 641 Explanation: This solution works through a chain of if and else …" at bounding box center [310, 167] width 621 height 334
click at [329, 76] on div "Correct! + 641 Explanation: This solution works through a chain of if and else …" at bounding box center [310, 167] width 558 height 300
drag, startPoint x: 355, startPoint y: 88, endPoint x: 317, endPoint y: 77, distance: 40.1
click at [317, 77] on div "Correct! + 641 Explanation: This solution works through a chain of if and else …" at bounding box center [310, 167] width 558 height 300
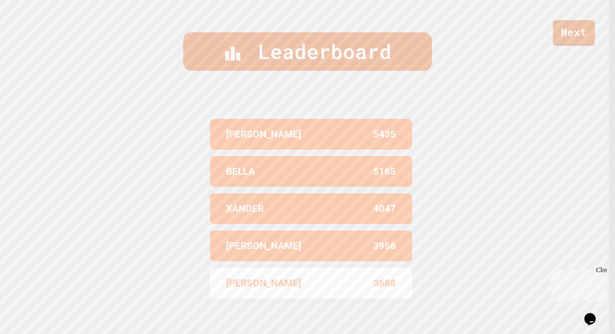
scroll to position [0, 0]
